Goal: Task Accomplishment & Management: Use online tool/utility

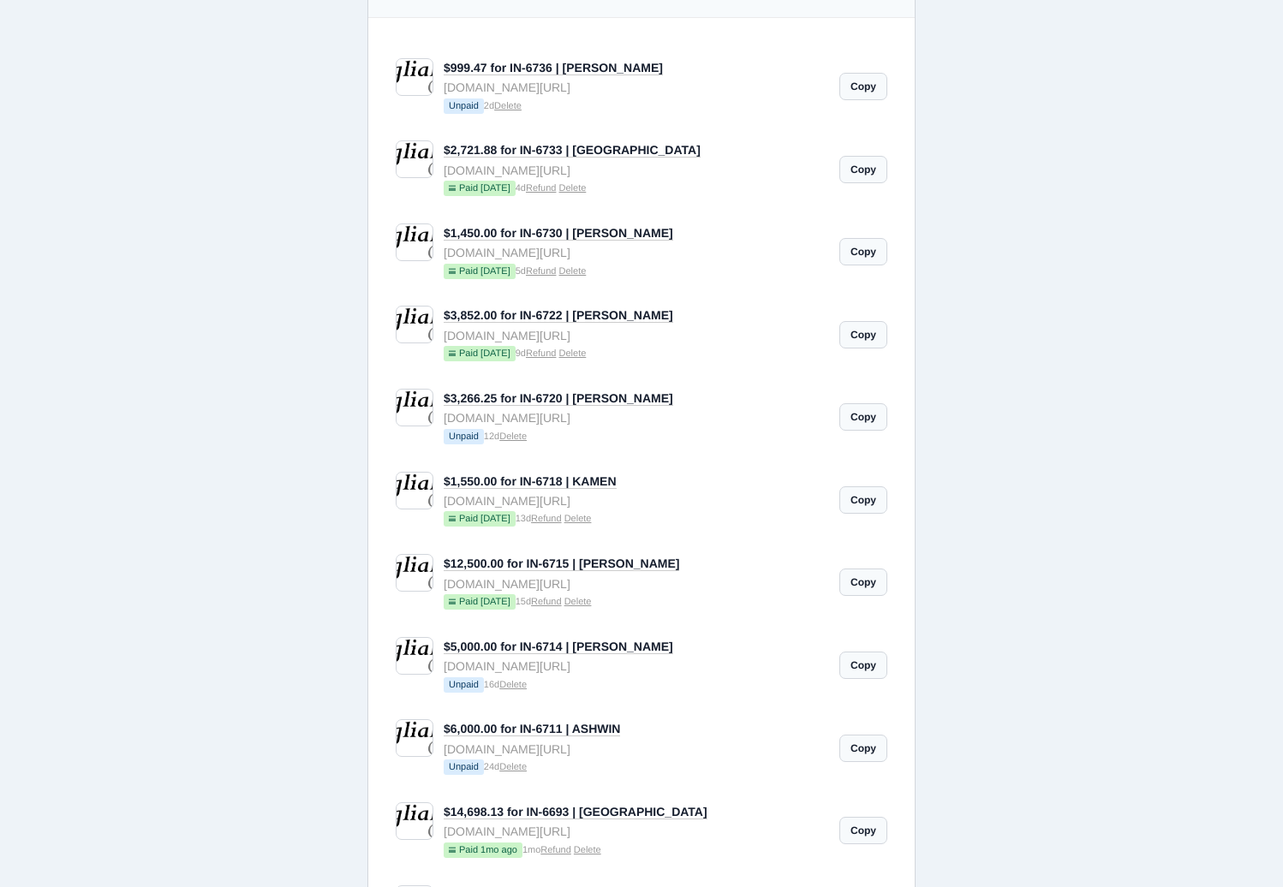
scroll to position [573, 0]
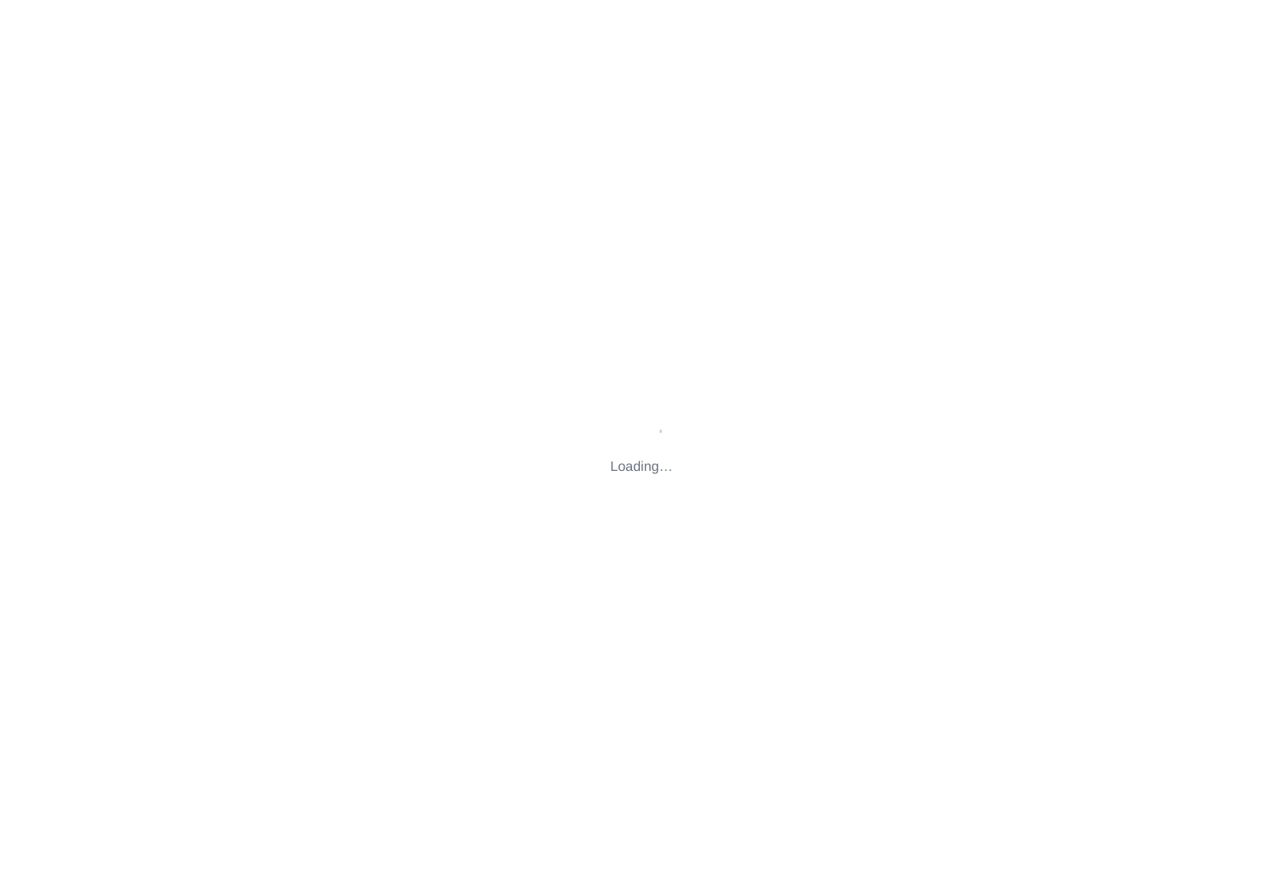
type input "[STREET_ADDRESS][US_STATE]"
type input "[EMAIL_ADDRESS][DOMAIN_NAME]"
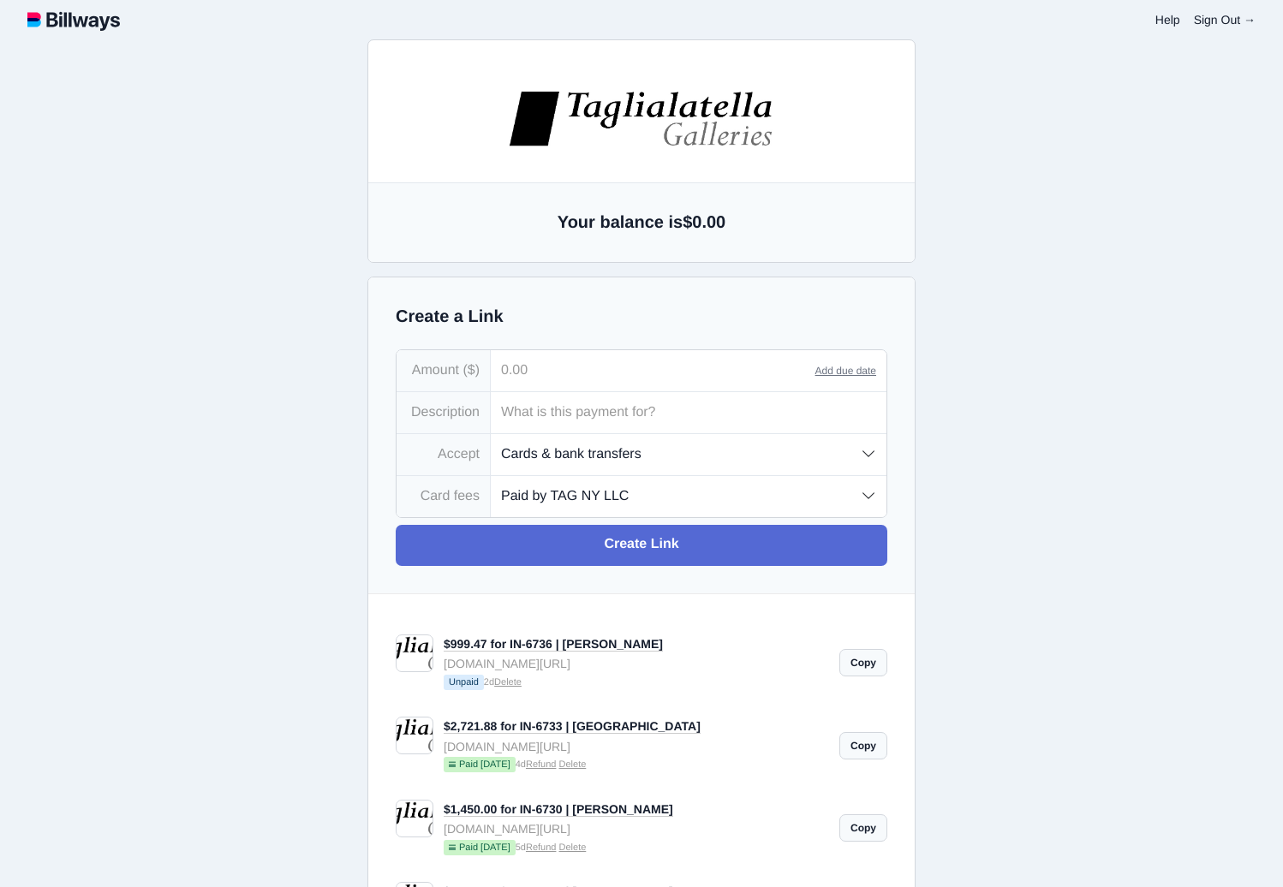
click at [528, 372] on input "tel" at bounding box center [653, 370] width 324 height 41
type input "6,100.00"
click at [602, 410] on input "text" at bounding box center [689, 412] width 396 height 41
type input "I"
type input "i"
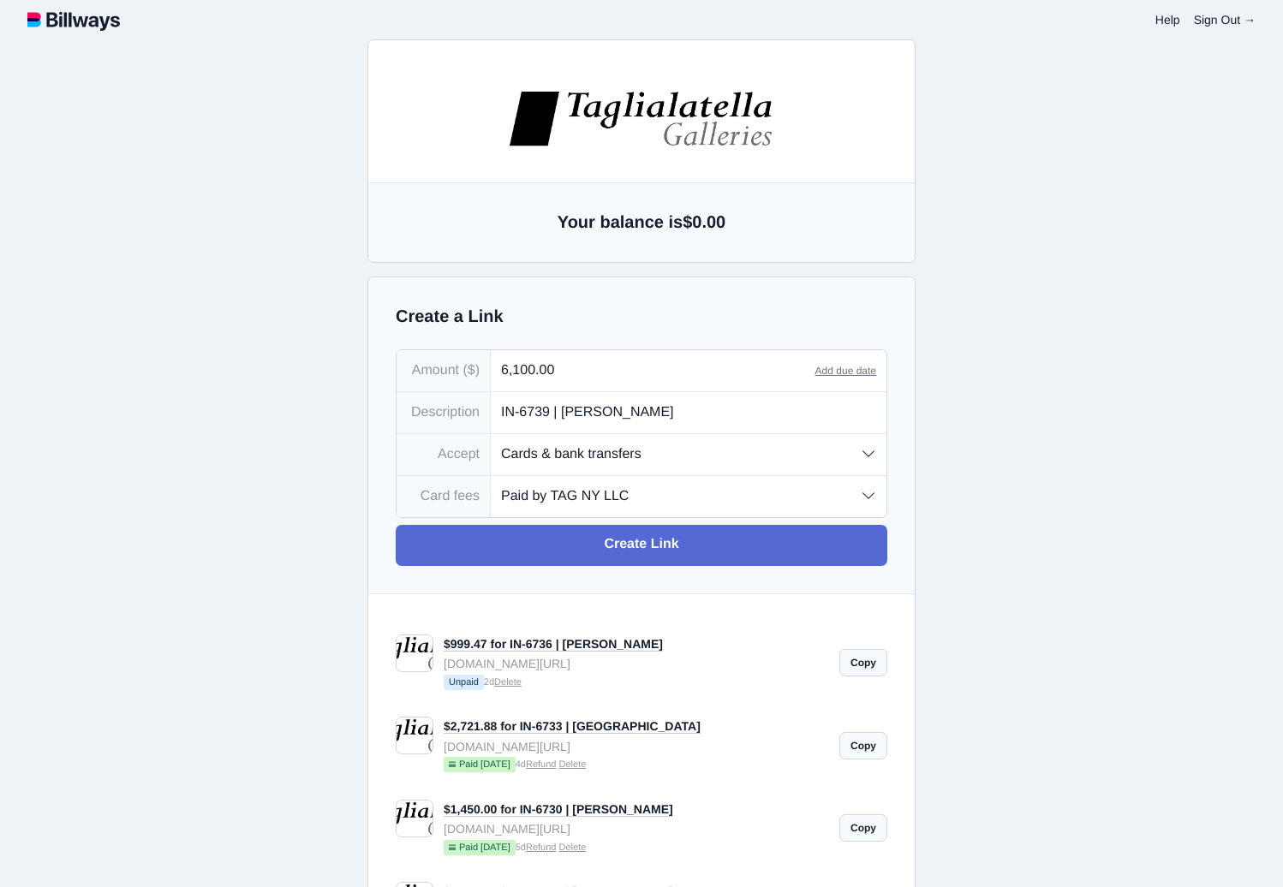
type input "IN-6739 | [PERSON_NAME]"
click at [680, 496] on select "Paid by TAG NY LLC Paid by customer (US) Paid by customer (Int'l)" at bounding box center [689, 496] width 396 height 40
select select "customer-intl"
click at [491, 478] on select "Paid by TAG NY LLC Paid by customer (US) Paid by customer (Int'l)" at bounding box center [689, 496] width 396 height 40
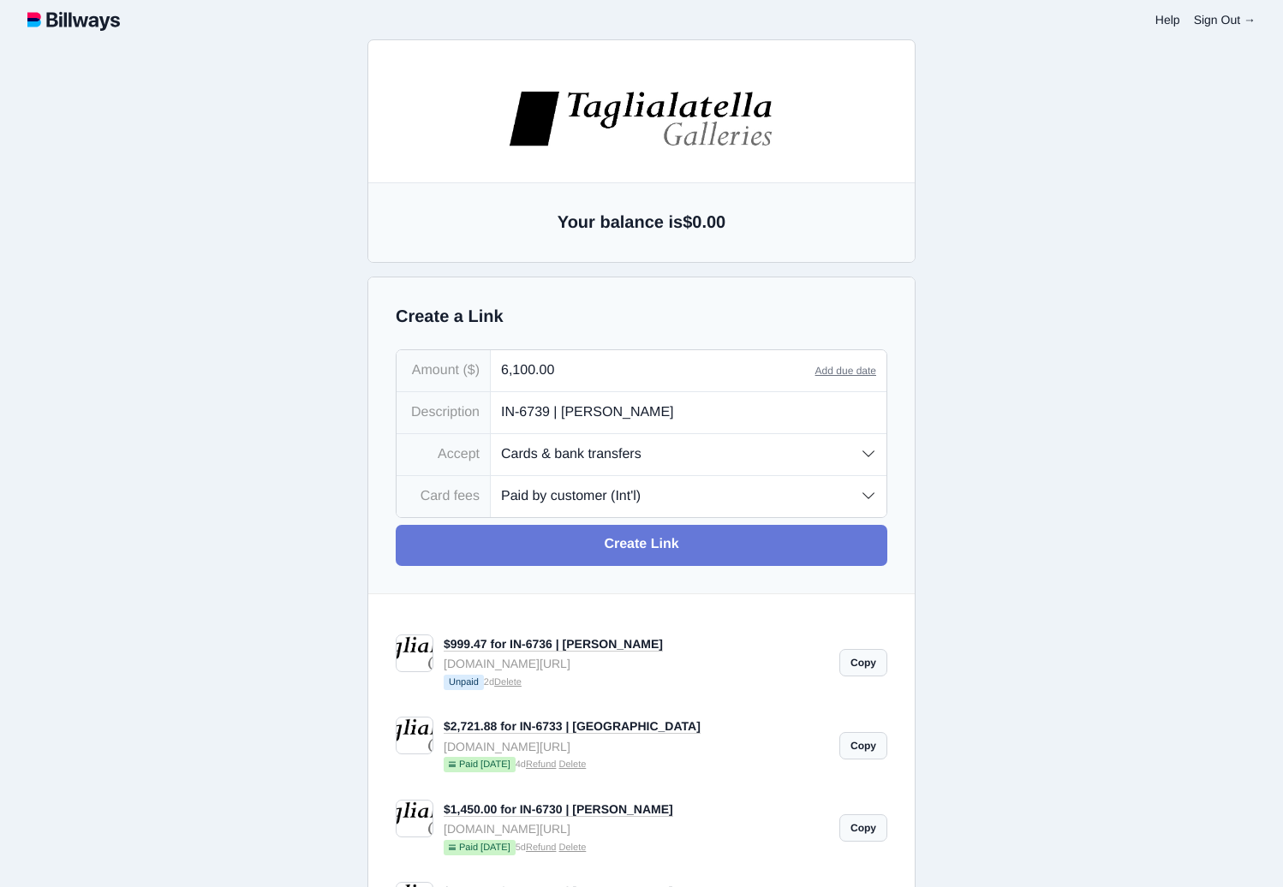
click at [656, 555] on link "Create Link" at bounding box center [641, 545] width 491 height 41
type input "[EMAIL_ADDRESS][DOMAIN_NAME]"
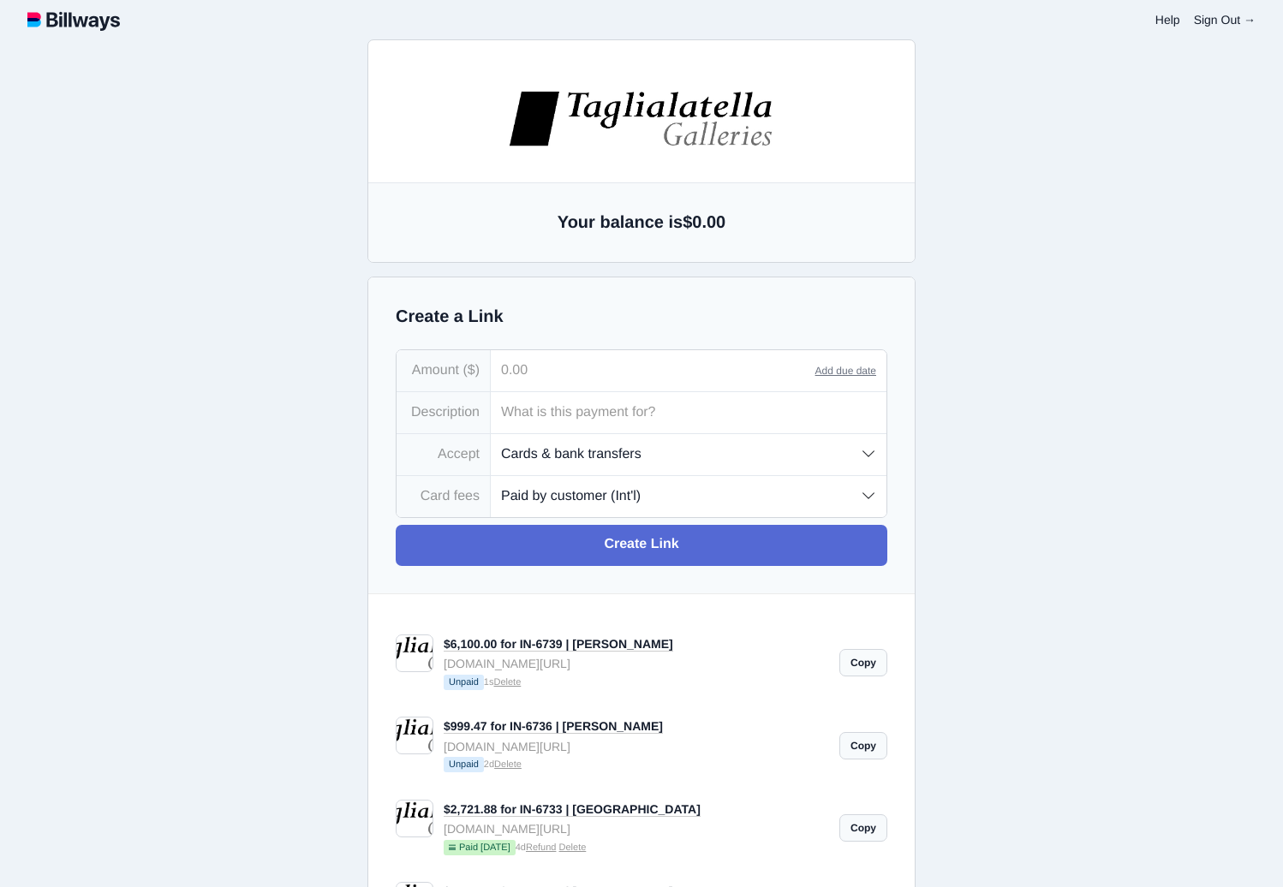
click at [866, 669] on link "Copy" at bounding box center [863, 662] width 48 height 27
click at [863, 670] on link "Copy" at bounding box center [863, 662] width 48 height 27
click at [862, 667] on link "Copy" at bounding box center [863, 662] width 48 height 27
